Goal: Transaction & Acquisition: Purchase product/service

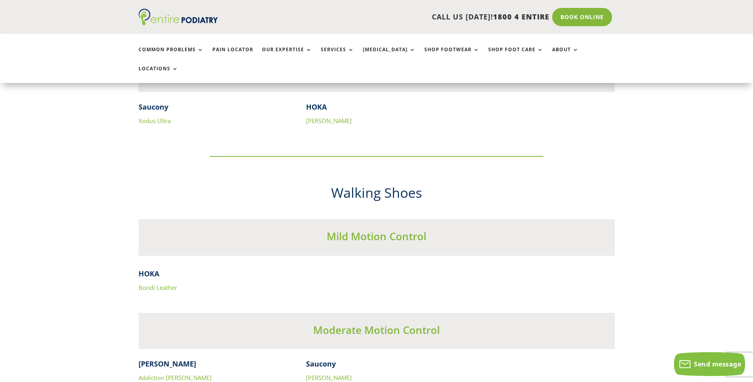
scroll to position [2381, 0]
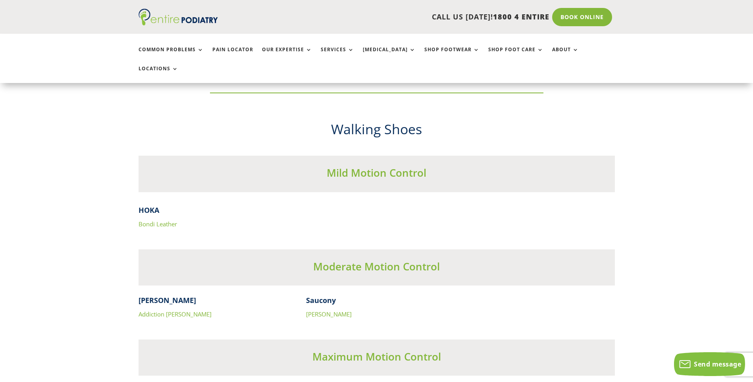
click at [142, 220] on link "Bondi Leather" at bounding box center [158, 224] width 38 height 8
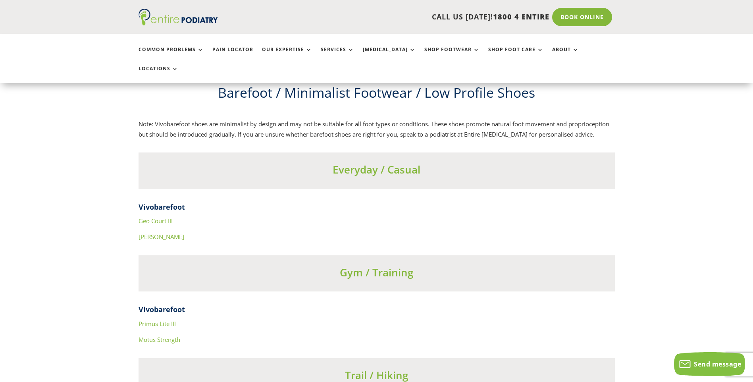
scroll to position [2762, 0]
click at [160, 216] on link "Geo Court III" at bounding box center [156, 220] width 34 height 8
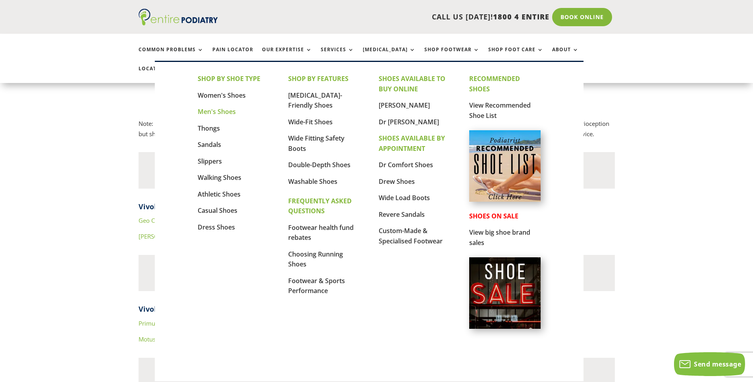
click at [226, 111] on link "Men's Shoes" at bounding box center [217, 111] width 38 height 9
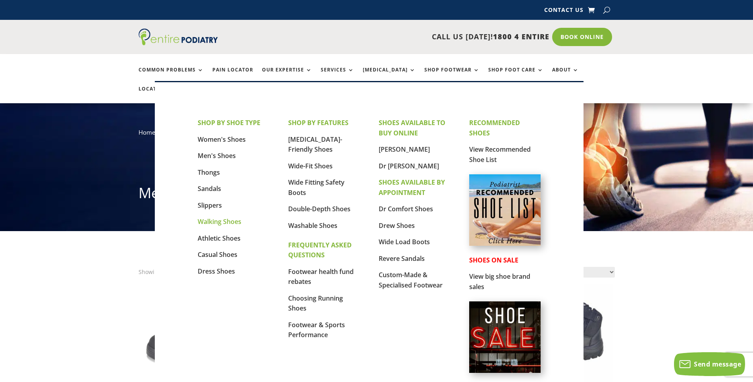
click at [215, 223] on link "Walking Shoes" at bounding box center [220, 221] width 44 height 9
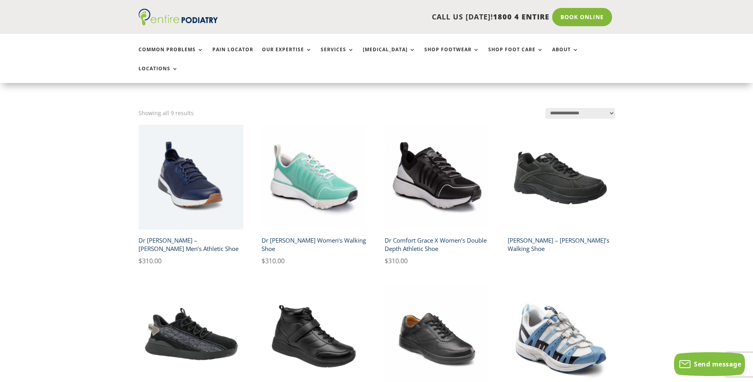
scroll to position [222, 0]
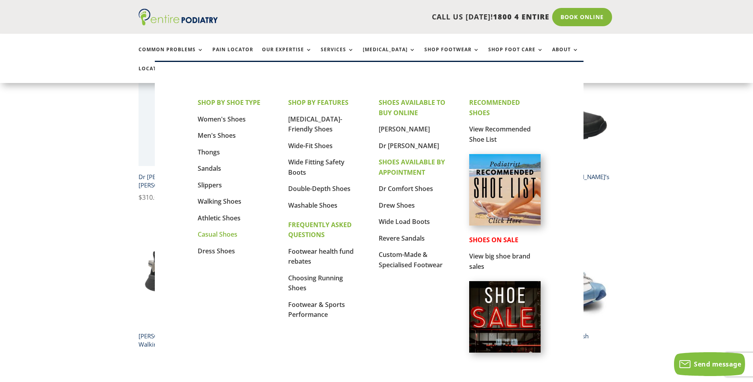
click at [219, 235] on link "Casual Shoes" at bounding box center [218, 234] width 40 height 9
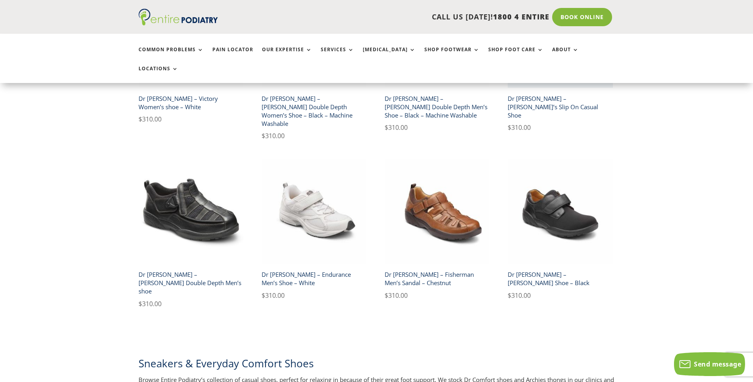
scroll to position [1111, 0]
